Goal: Task Accomplishment & Management: Manage account settings

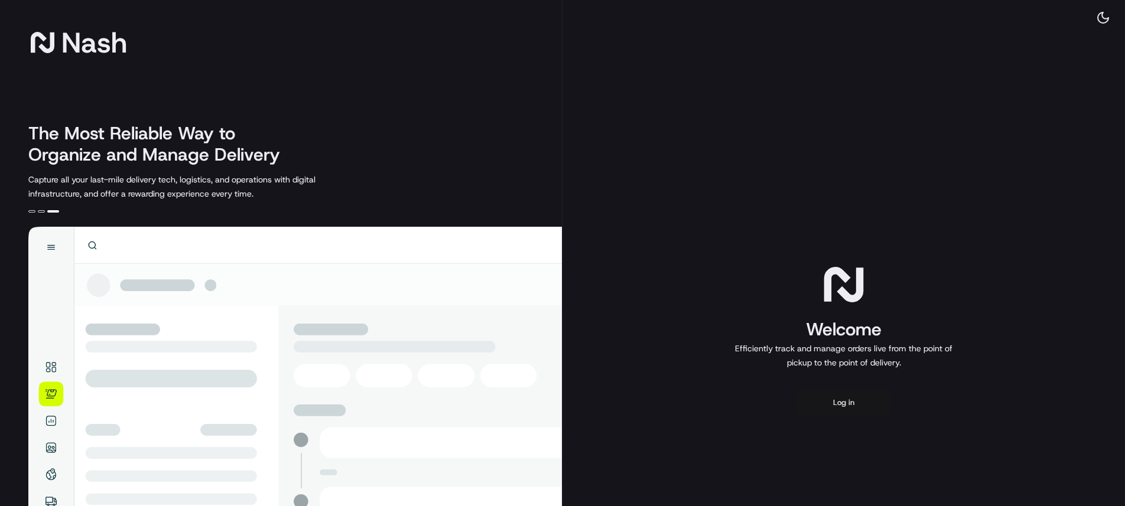
click at [860, 405] on button "Log in" at bounding box center [843, 403] width 95 height 28
